Goal: Transaction & Acquisition: Purchase product/service

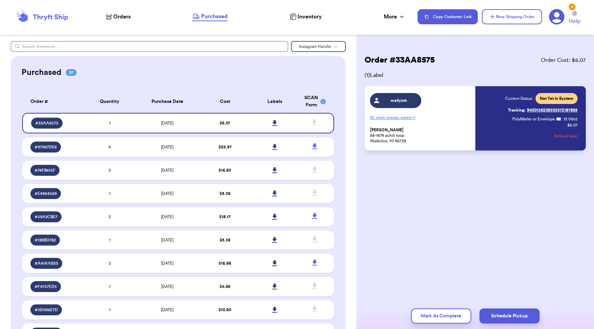
click at [124, 21] on span "Orders" at bounding box center [121, 17] width 17 height 8
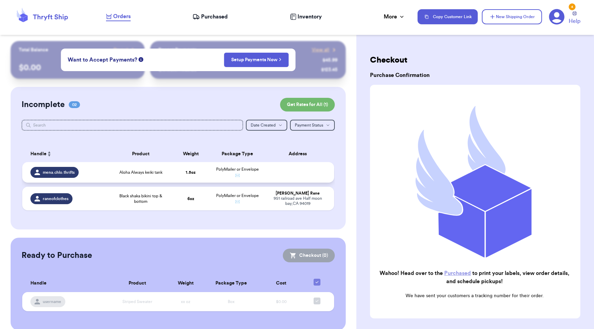
click at [103, 177] on div "mena.chlo.thrifts" at bounding box center [67, 172] width 75 height 11
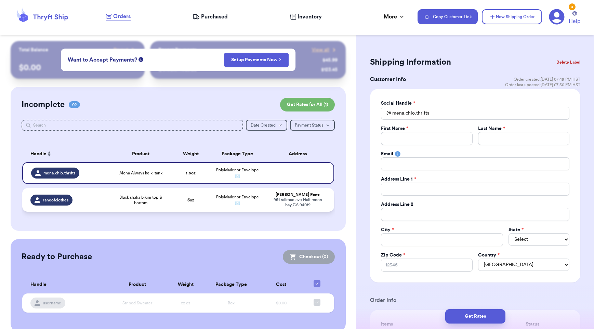
click at [111, 202] on td "Black shaka bikini top & bottom" at bounding box center [141, 200] width 62 height 24
type input "Black shaka bikini top & bottom"
type input "6"
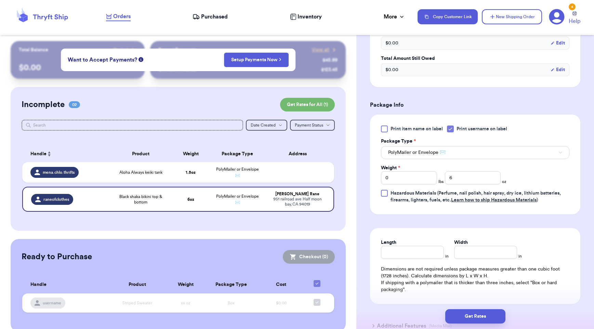
scroll to position [262, 0]
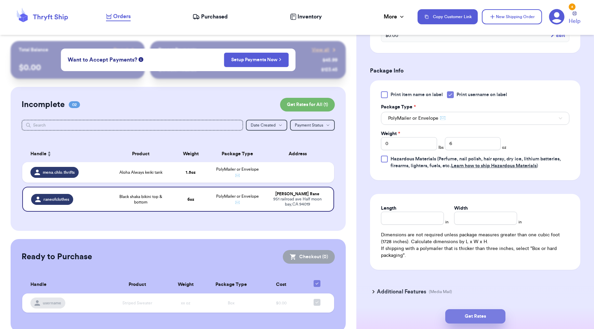
click at [485, 320] on button "Get Rates" at bounding box center [476, 316] width 60 height 14
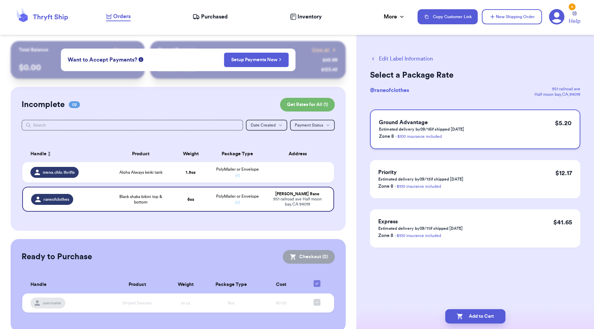
click at [479, 135] on div "Ground Advantage Estimated delivery by 09/16 if shipped today Zone 8 - $100 ins…" at bounding box center [475, 130] width 210 height 40
click at [476, 315] on button "Add to Cart" at bounding box center [476, 316] width 60 height 14
checkbox input "true"
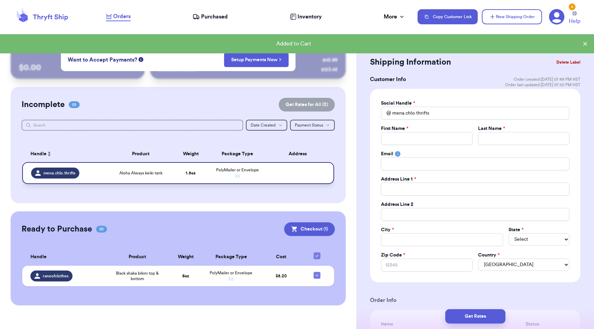
click at [255, 172] on span "PolyMailer or Envelope ✉️" at bounding box center [237, 173] width 43 height 10
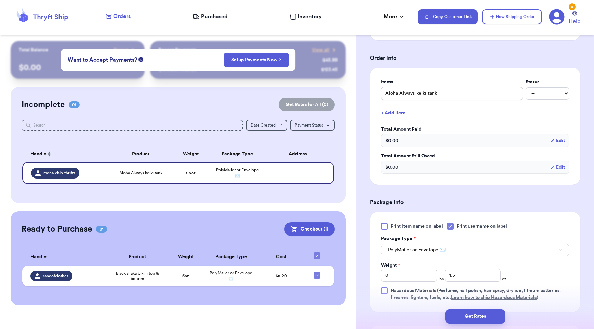
scroll to position [247, 0]
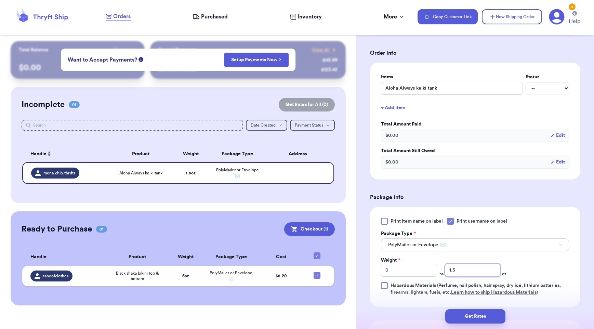
click at [459, 266] on input "1.5" at bounding box center [473, 270] width 56 height 13
drag, startPoint x: 464, startPoint y: 269, endPoint x: 428, endPoint y: 271, distance: 36.3
click at [428, 271] on div "Weight * 0 lbs 1.5 oz" at bounding box center [444, 267] width 126 height 20
type input "9.4"
click at [525, 264] on div "Print item name on label Print username on label Package Type * PolyMailer or E…" at bounding box center [475, 257] width 189 height 78
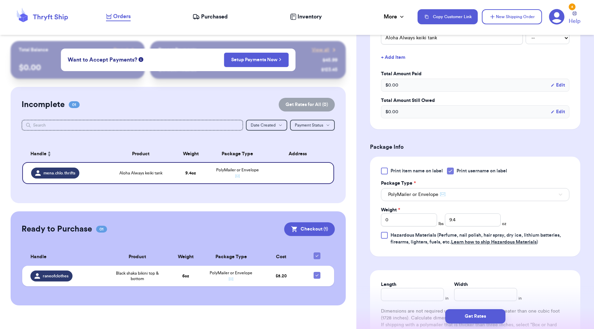
scroll to position [376, 0]
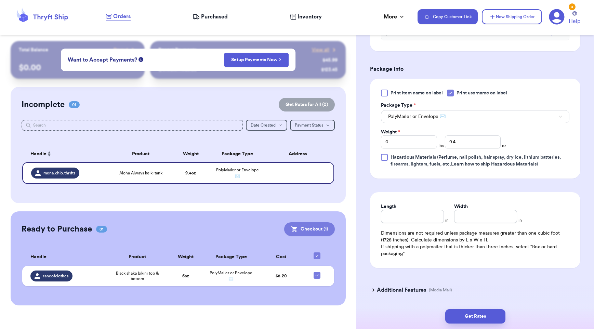
click at [299, 226] on button "Checkout ( 1 )" at bounding box center [309, 229] width 51 height 14
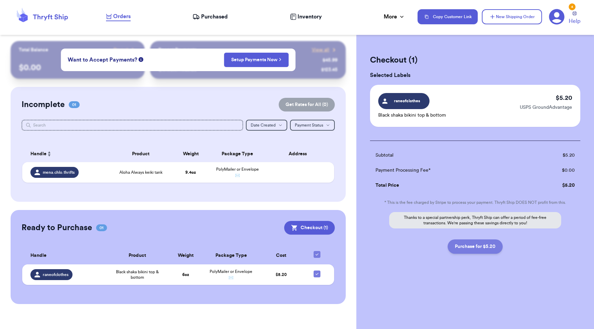
click at [485, 246] on button "Purchase for $5.20" at bounding box center [475, 247] width 55 height 14
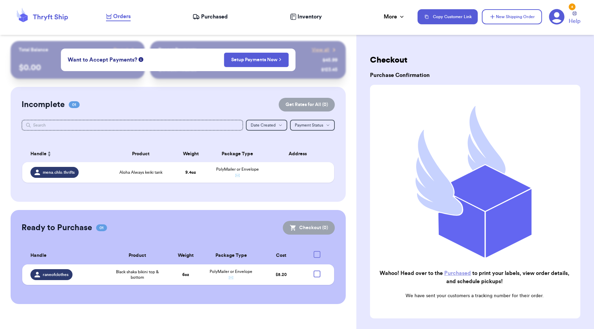
checkbox input "true"
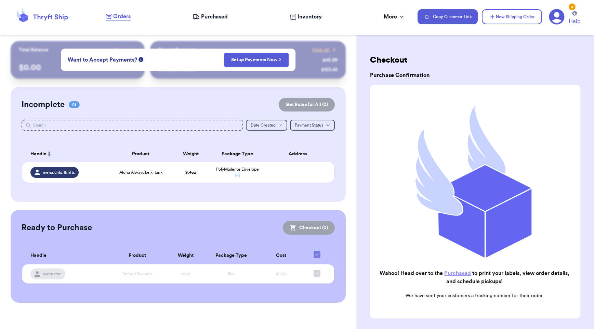
click at [215, 15] on span "Purchased" at bounding box center [214, 17] width 27 height 8
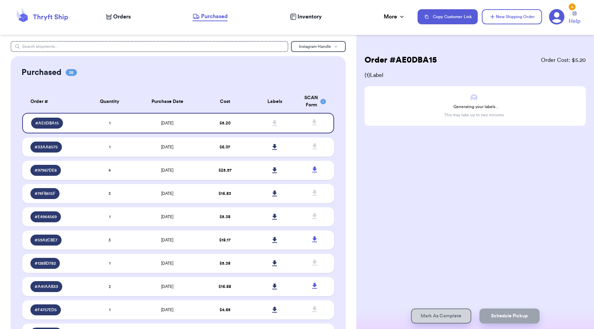
click at [124, 15] on span "Orders" at bounding box center [121, 17] width 17 height 8
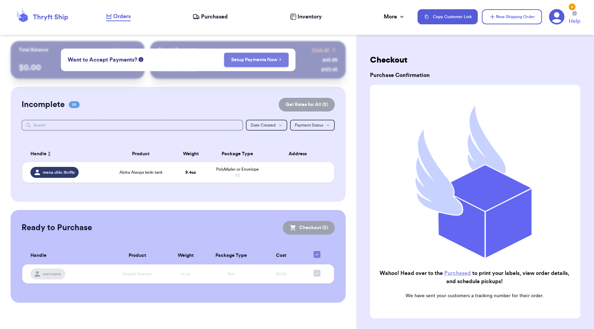
click at [264, 59] on link "Setup Payments Now" at bounding box center [256, 59] width 50 height 7
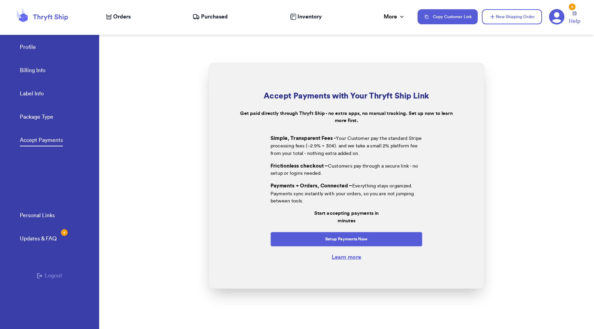
click at [334, 259] on link "Learn more" at bounding box center [346, 256] width 29 height 5
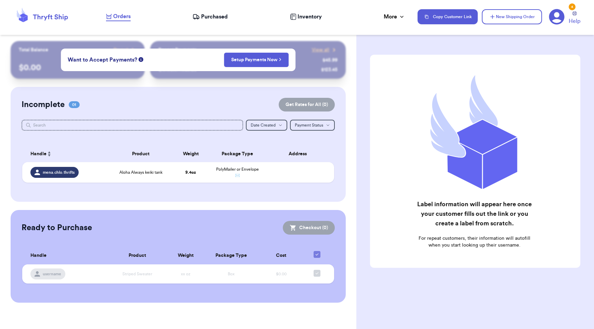
click at [222, 16] on span "Purchased" at bounding box center [214, 17] width 27 height 8
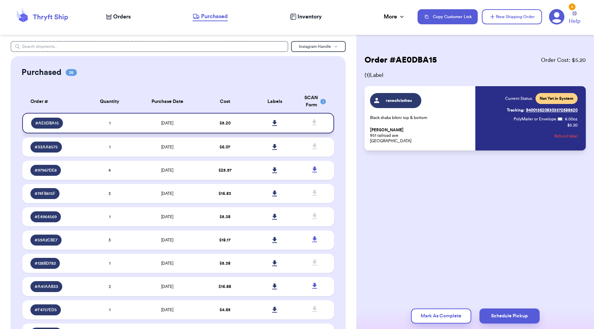
click at [272, 123] on icon at bounding box center [274, 123] width 5 height 6
